Goal: Find contact information: Find contact information

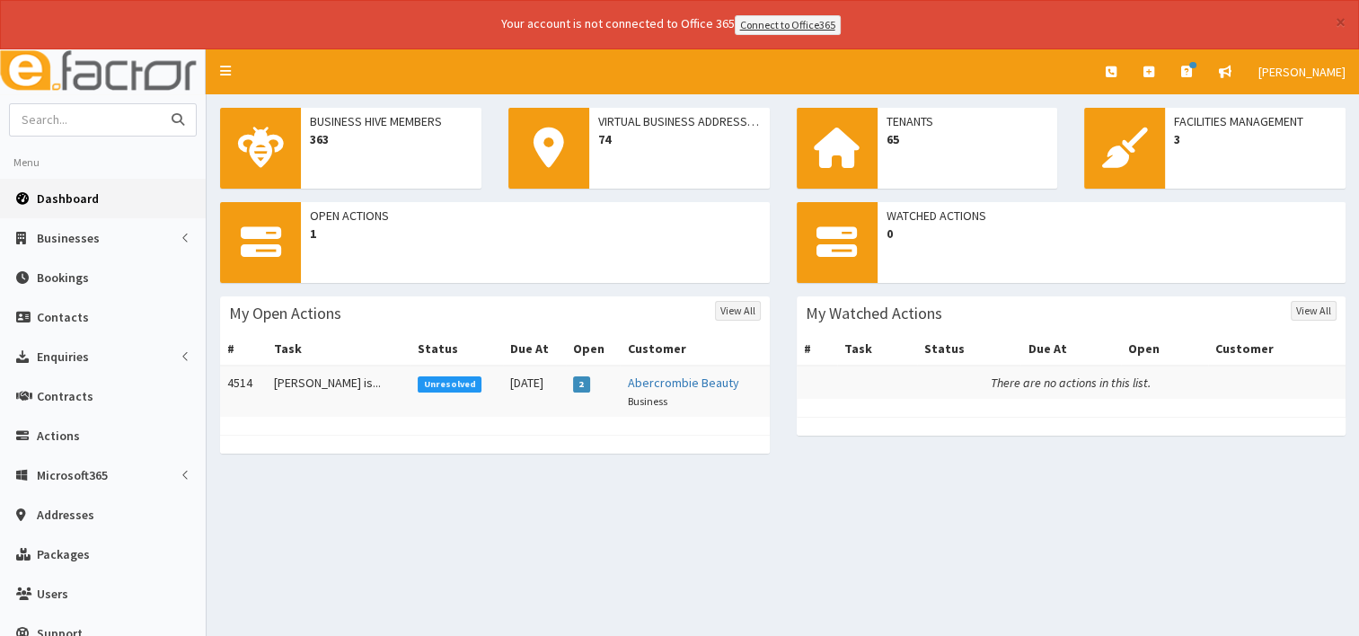
click at [85, 120] on input "text" at bounding box center [85, 119] width 151 height 31
type input "alexandra"
click at [178, 122] on icon "submit" at bounding box center [178, 119] width 13 height 13
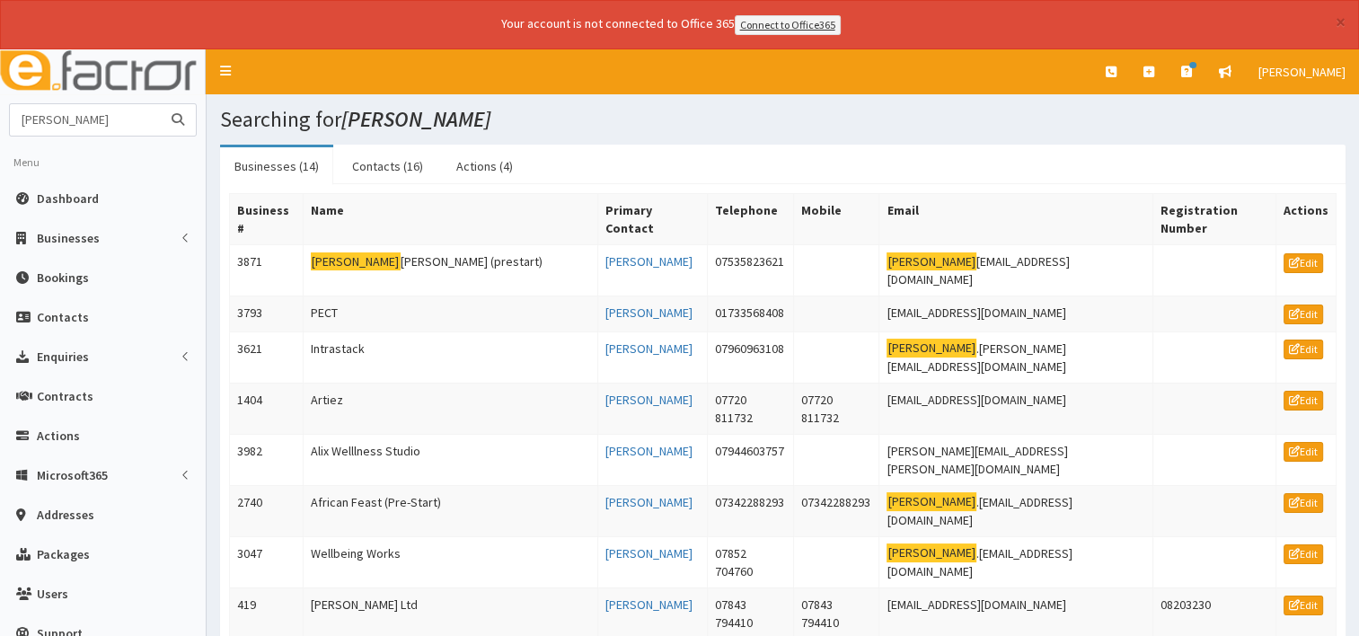
click at [125, 122] on input "[PERSON_NAME]" at bounding box center [85, 119] width 151 height 31
type input "[PERSON_NAME]"
click at [160, 104] on button "submit" at bounding box center [178, 119] width 36 height 31
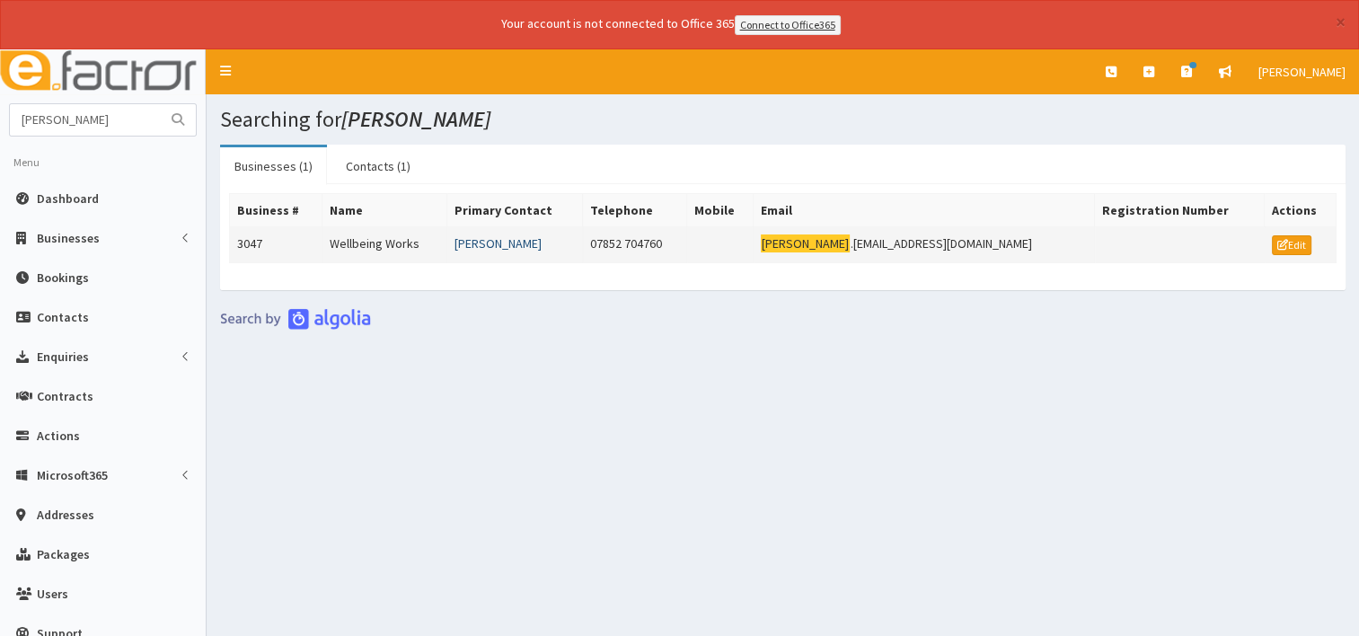
click at [511, 245] on link "[PERSON_NAME]" at bounding box center [498, 243] width 87 height 16
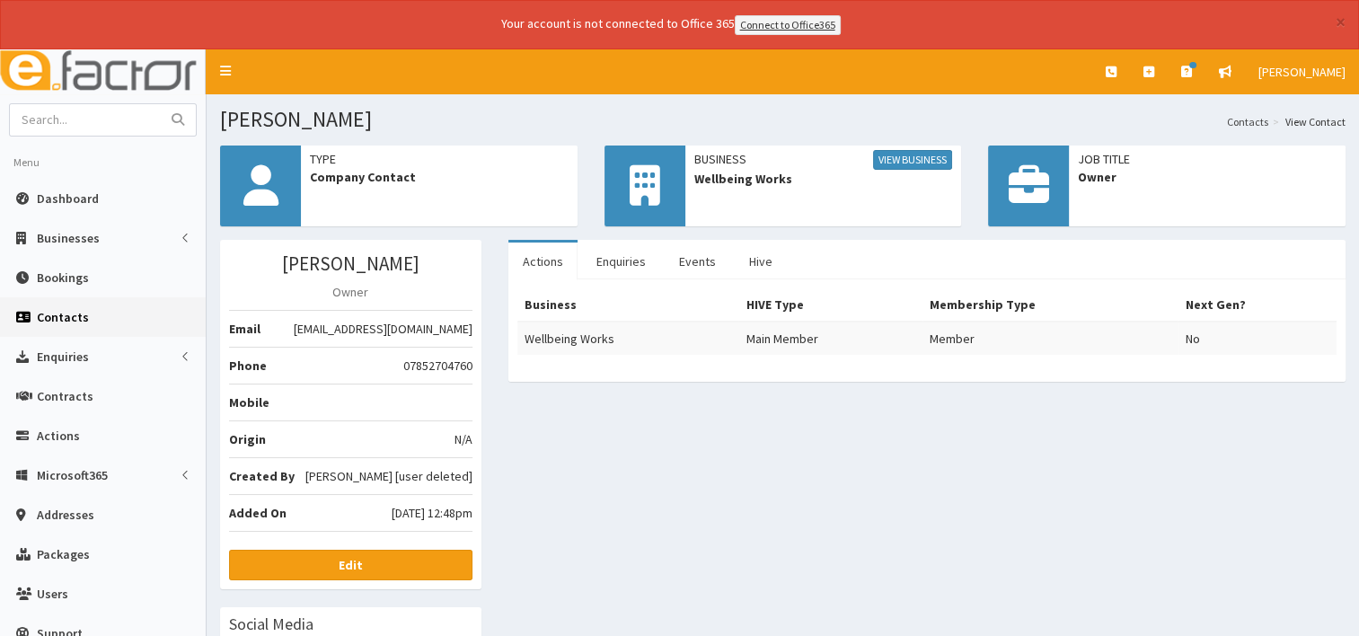
click at [399, 359] on li "Phone 07852704760" at bounding box center [350, 366] width 243 height 38
drag, startPoint x: 402, startPoint y: 364, endPoint x: 471, endPoint y: 367, distance: 69.2
click at [471, 367] on li "Phone 07852704760" at bounding box center [350, 366] width 243 height 38
copy li "07852704760"
